Goal: Task Accomplishment & Management: Manage account settings

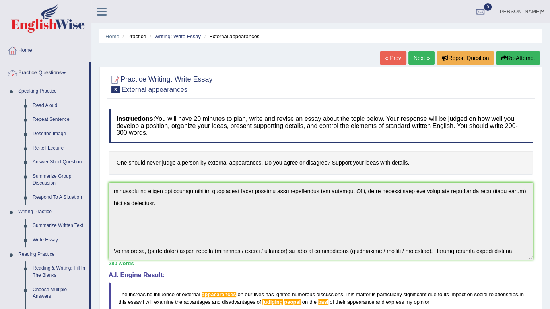
click at [25, 73] on link "Practice Questions" at bounding box center [44, 72] width 89 height 20
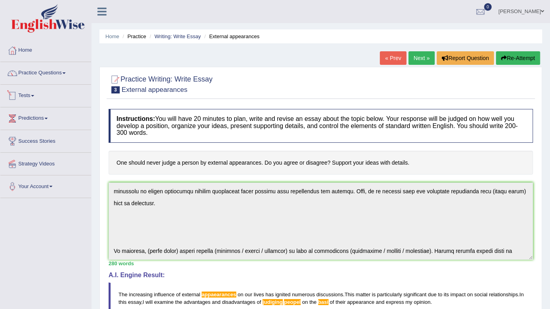
click at [35, 92] on link "Tests" at bounding box center [45, 95] width 91 height 20
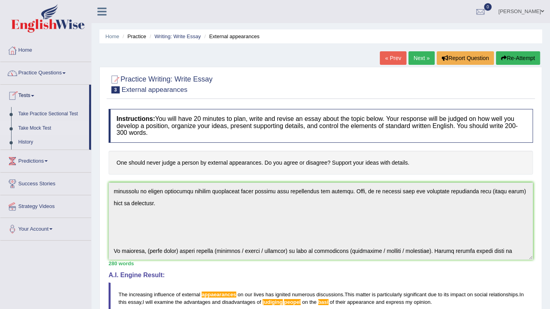
click at [33, 129] on link "Take Mock Test" at bounding box center [52, 128] width 74 height 14
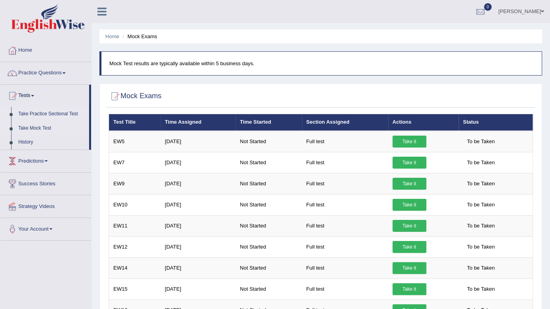
click at [49, 111] on link "Take Practice Sectional Test" at bounding box center [52, 114] width 74 height 14
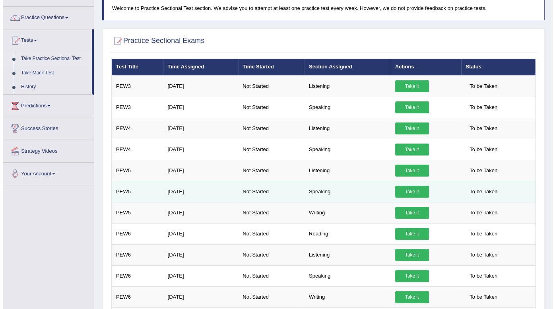
scroll to position [56, 0]
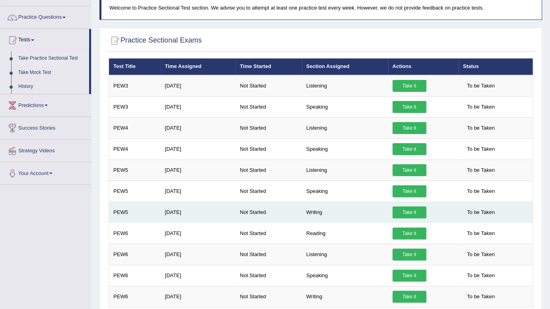
click at [400, 211] on link "Take it" at bounding box center [409, 212] width 34 height 12
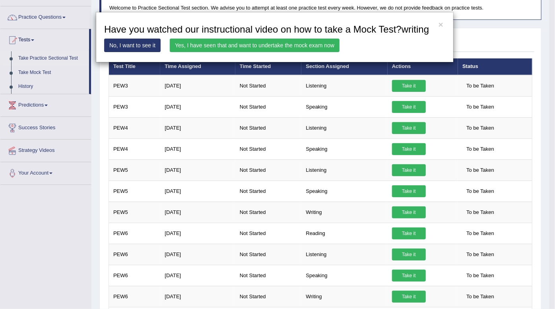
click at [251, 48] on link "Yes, I have seen that and want to undertake the mock exam now" at bounding box center [255, 46] width 170 height 14
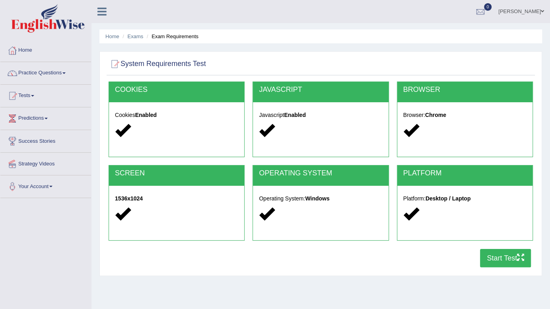
click at [506, 256] on button "Start Test" at bounding box center [505, 258] width 51 height 18
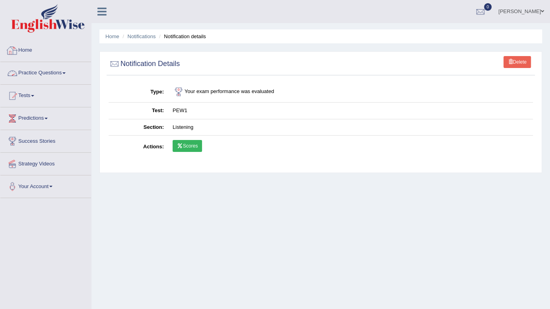
click at [29, 53] on link "Home" at bounding box center [45, 49] width 91 height 20
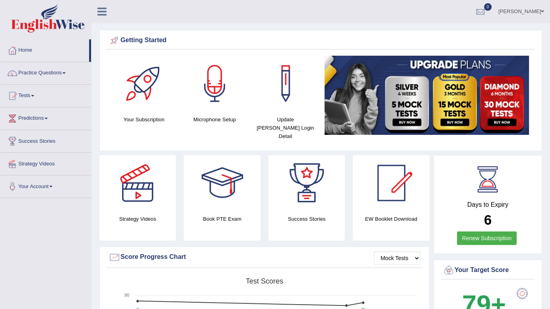
click at [149, 80] on div at bounding box center [144, 84] width 56 height 56
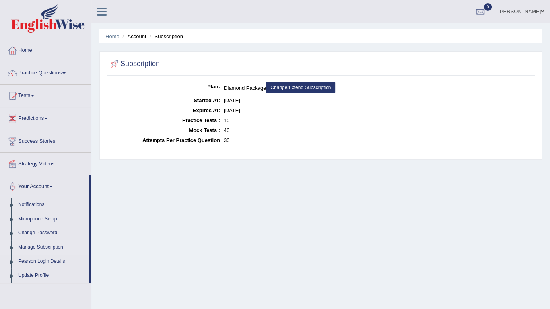
drag, startPoint x: 255, startPoint y: 111, endPoint x: 219, endPoint y: 102, distance: 36.4
click at [219, 102] on dl "Plan: Diamond Package Change/Extend Subscription Started At: [DATE] Expires At:…" at bounding box center [321, 113] width 424 height 64
click at [233, 128] on dd "40" at bounding box center [378, 130] width 309 height 10
click at [314, 83] on link "Change/Extend Subscription" at bounding box center [300, 87] width 69 height 12
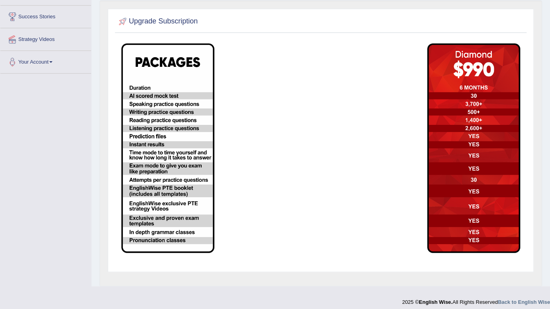
scroll to position [129, 0]
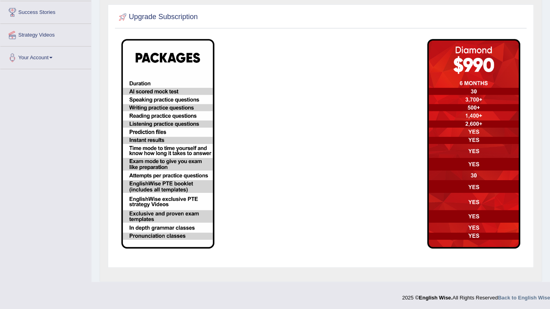
click at [186, 144] on img at bounding box center [167, 144] width 93 height 210
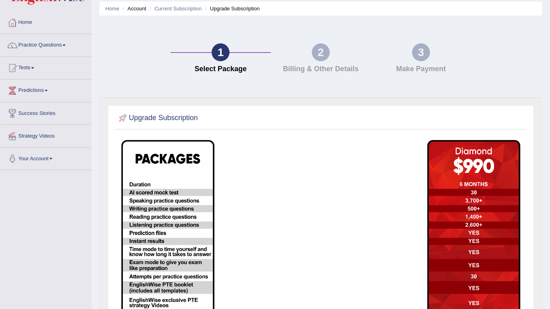
scroll to position [0, 0]
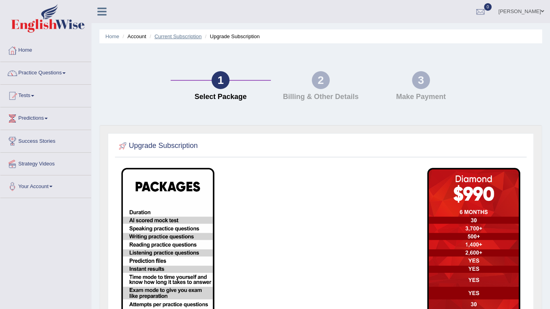
click at [163, 36] on link "Current Subscription" at bounding box center [177, 36] width 47 height 6
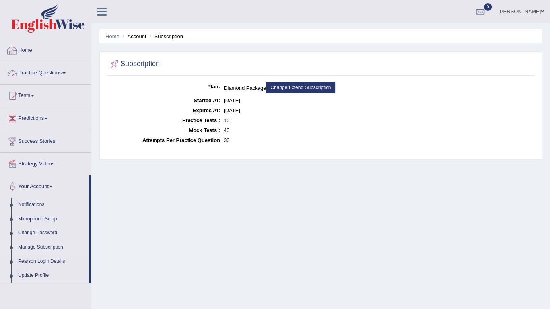
click at [28, 49] on link "Home" at bounding box center [45, 49] width 91 height 20
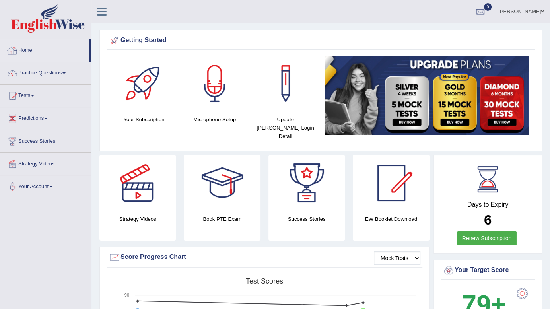
click at [27, 56] on link "Home" at bounding box center [44, 49] width 89 height 20
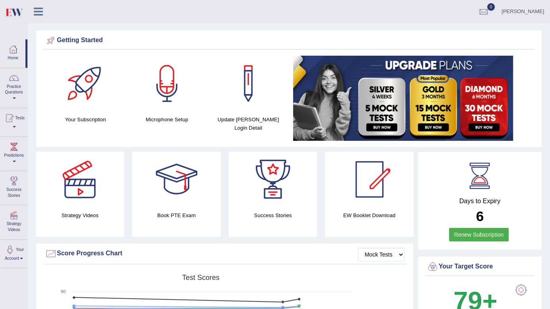
click at [32, 16] on div at bounding box center [42, 8] width 28 height 17
click at [36, 13] on icon at bounding box center [38, 11] width 9 height 10
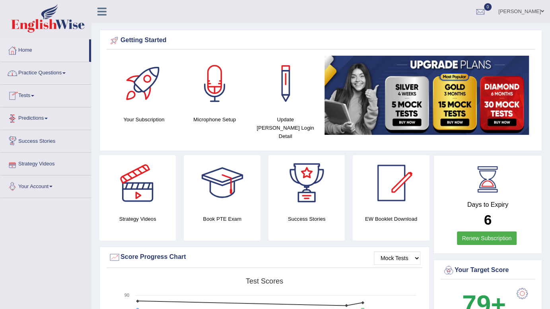
click at [47, 192] on link "Your Account" at bounding box center [45, 185] width 91 height 20
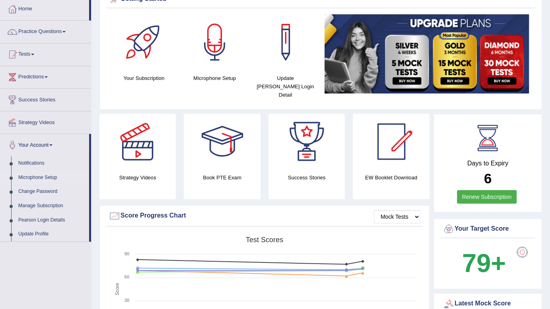
scroll to position [44, 0]
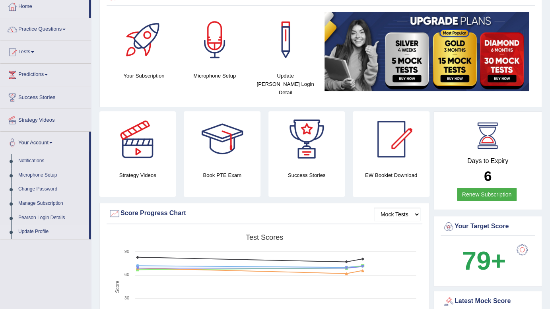
click at [30, 231] on link "Update Profile" at bounding box center [52, 232] width 74 height 14
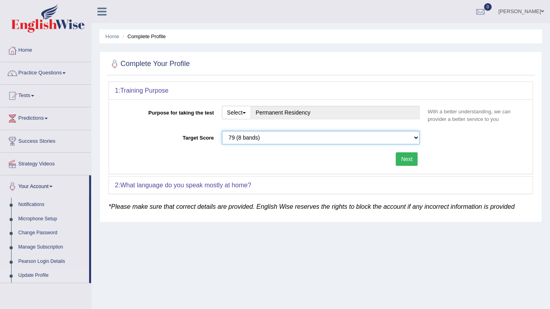
click at [285, 135] on select "Please select the correct value 50 (6 bands) 58 (6.5 bands) 65 (7 bands) 79 (8 …" at bounding box center [321, 138] width 198 height 14
click at [285, 189] on div "2: What language do you speak mostly at home?" at bounding box center [320, 185] width 423 height 17
click at [246, 185] on b "What language do you speak mostly at home?" at bounding box center [185, 185] width 131 height 7
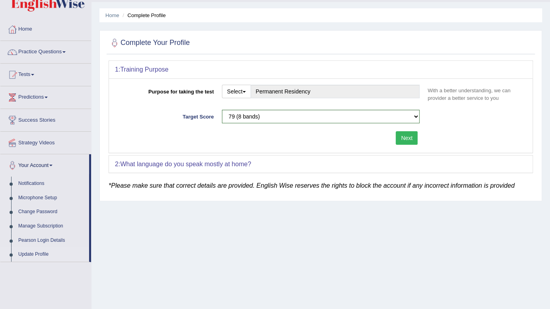
scroll to position [24, 0]
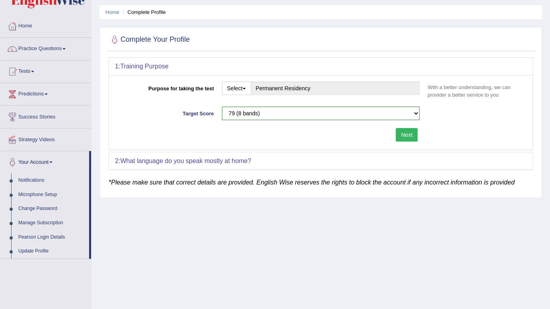
click at [411, 140] on button "Next" at bounding box center [407, 135] width 22 height 14
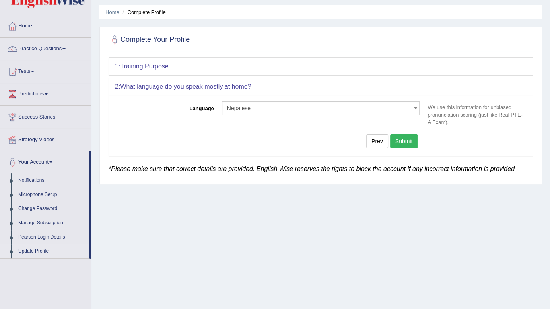
click at [409, 141] on button "Submit" at bounding box center [404, 141] width 28 height 14
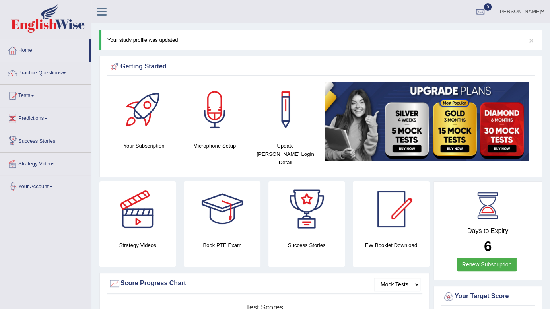
click at [51, 182] on link "Your Account" at bounding box center [45, 185] width 91 height 20
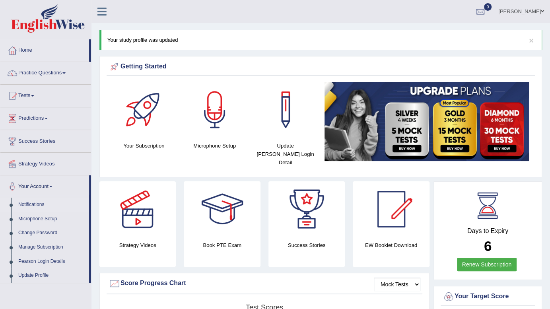
click at [32, 202] on link "Notifications" at bounding box center [52, 205] width 74 height 14
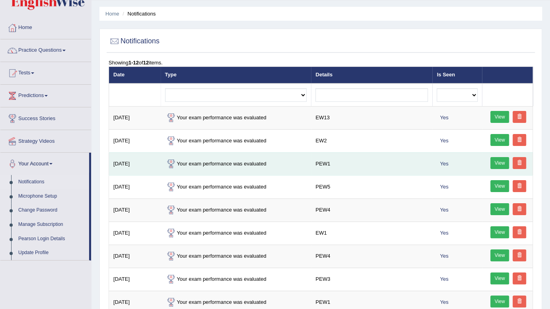
scroll to position [23, 0]
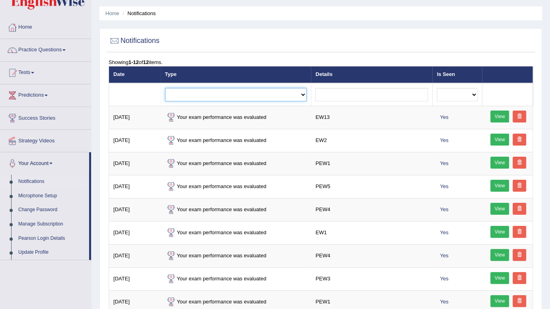
click at [302, 92] on select "Exam evaluated Question report replied Practice question report replied Test as…" at bounding box center [236, 95] width 142 height 14
click at [297, 93] on select "Exam evaluated Question report replied Practice question report replied Test as…" at bounding box center [236, 95] width 142 height 14
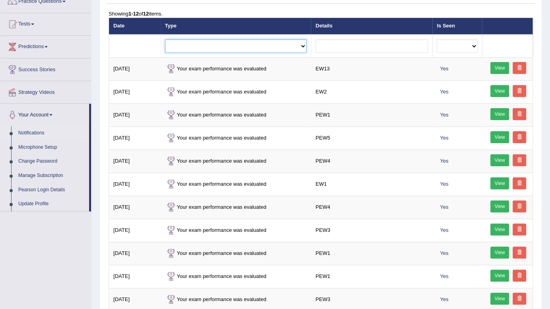
scroll to position [0, 0]
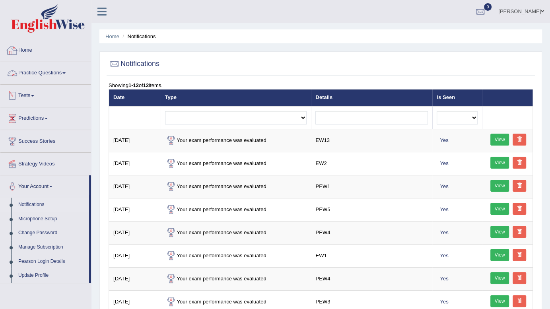
click at [35, 52] on link "Home" at bounding box center [45, 49] width 91 height 20
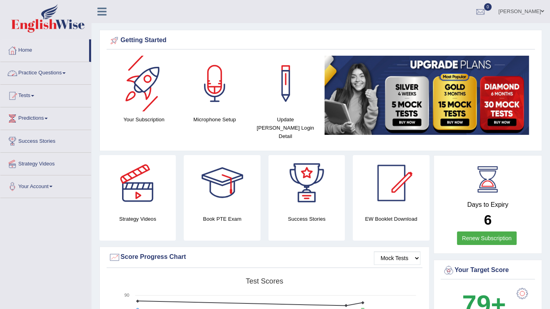
click at [145, 85] on div at bounding box center [144, 84] width 56 height 56
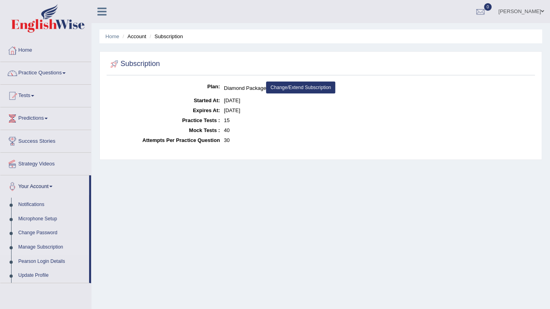
click at [36, 45] on link "Home" at bounding box center [45, 49] width 91 height 20
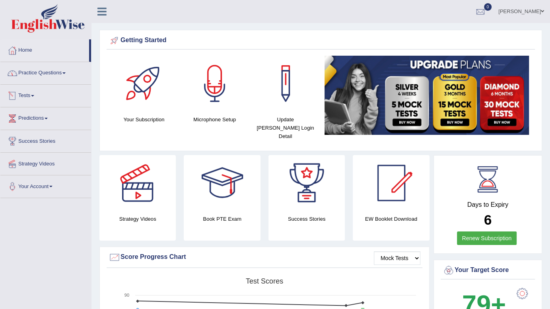
click at [34, 92] on link "Tests" at bounding box center [45, 95] width 91 height 20
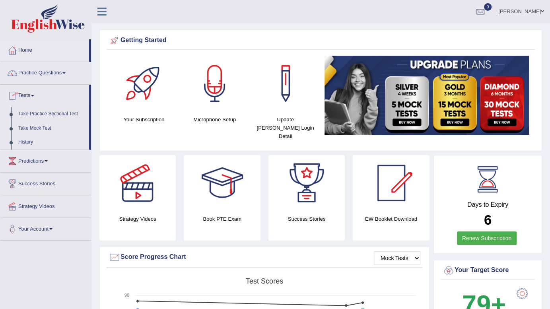
click at [34, 92] on link "Tests" at bounding box center [44, 95] width 89 height 20
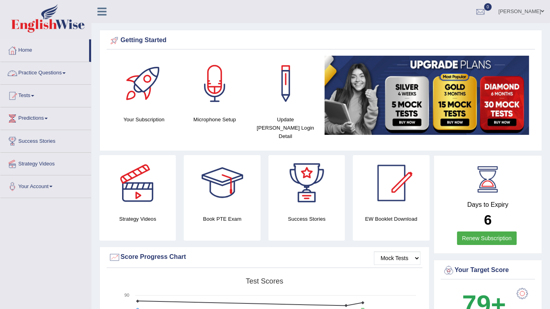
click at [43, 68] on link "Practice Questions" at bounding box center [45, 72] width 91 height 20
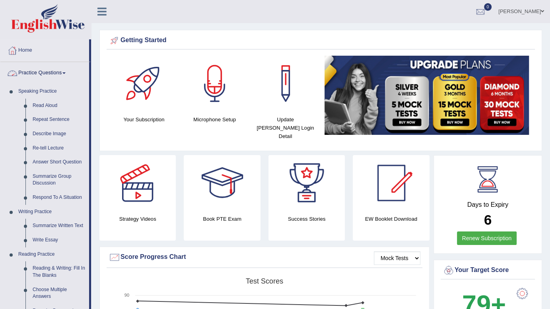
click at [43, 68] on link "Practice Questions" at bounding box center [44, 72] width 89 height 20
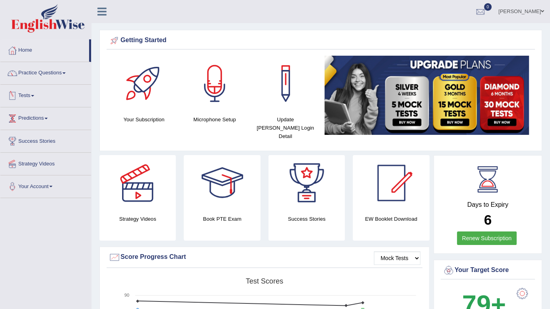
click at [38, 116] on link "Predictions" at bounding box center [45, 117] width 91 height 20
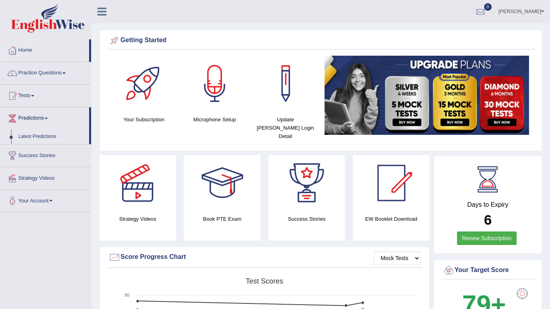
click at [40, 130] on link "Latest Predictions" at bounding box center [52, 137] width 74 height 14
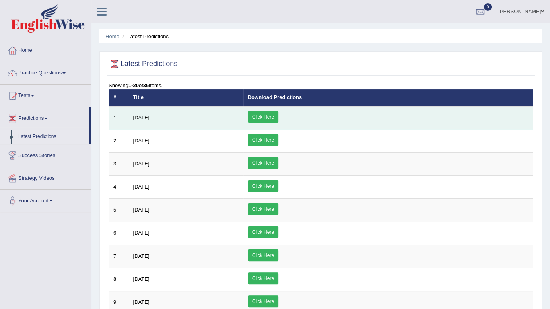
click at [278, 116] on link "Click Here" at bounding box center [263, 117] width 31 height 12
